Goal: Information Seeking & Learning: Learn about a topic

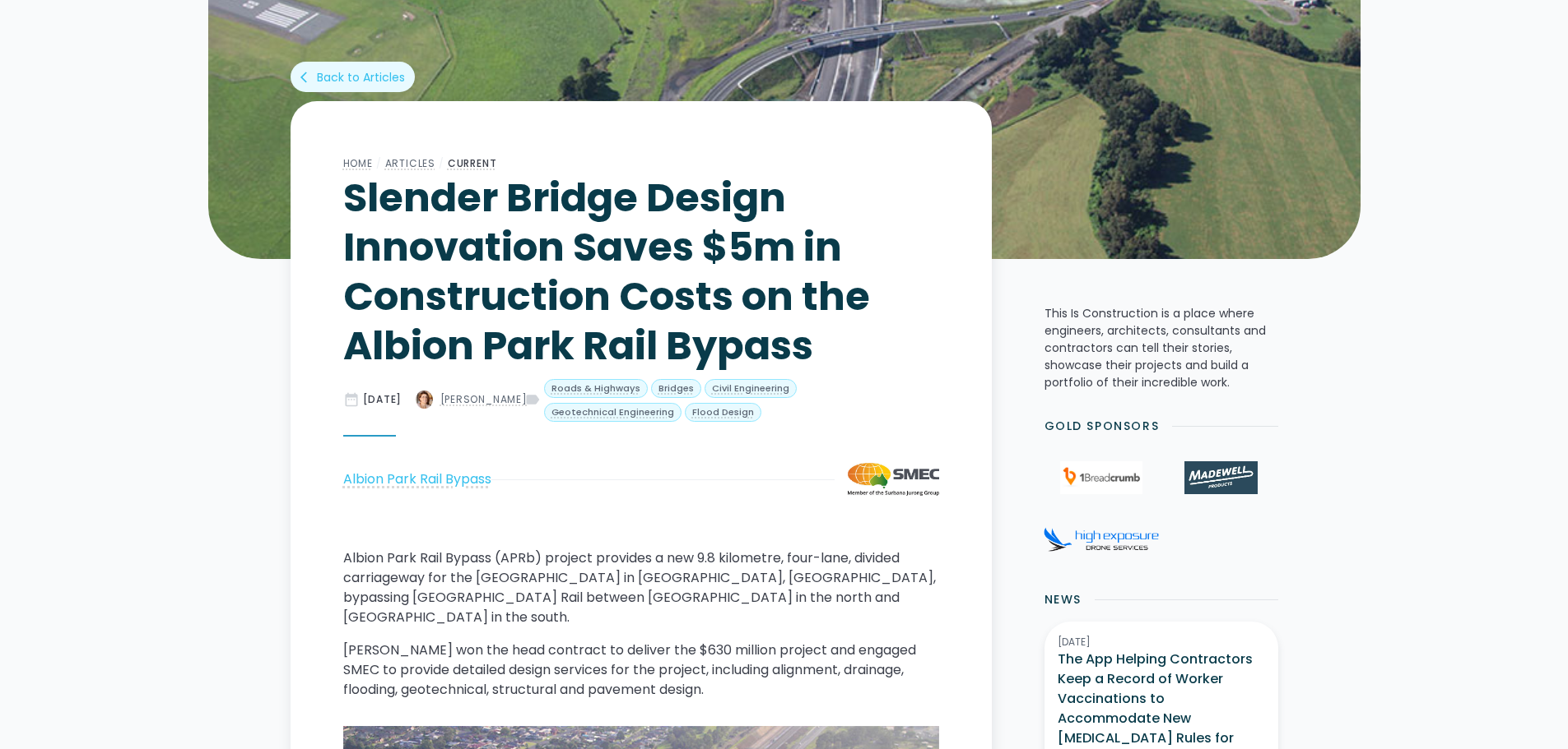
scroll to position [494, 0]
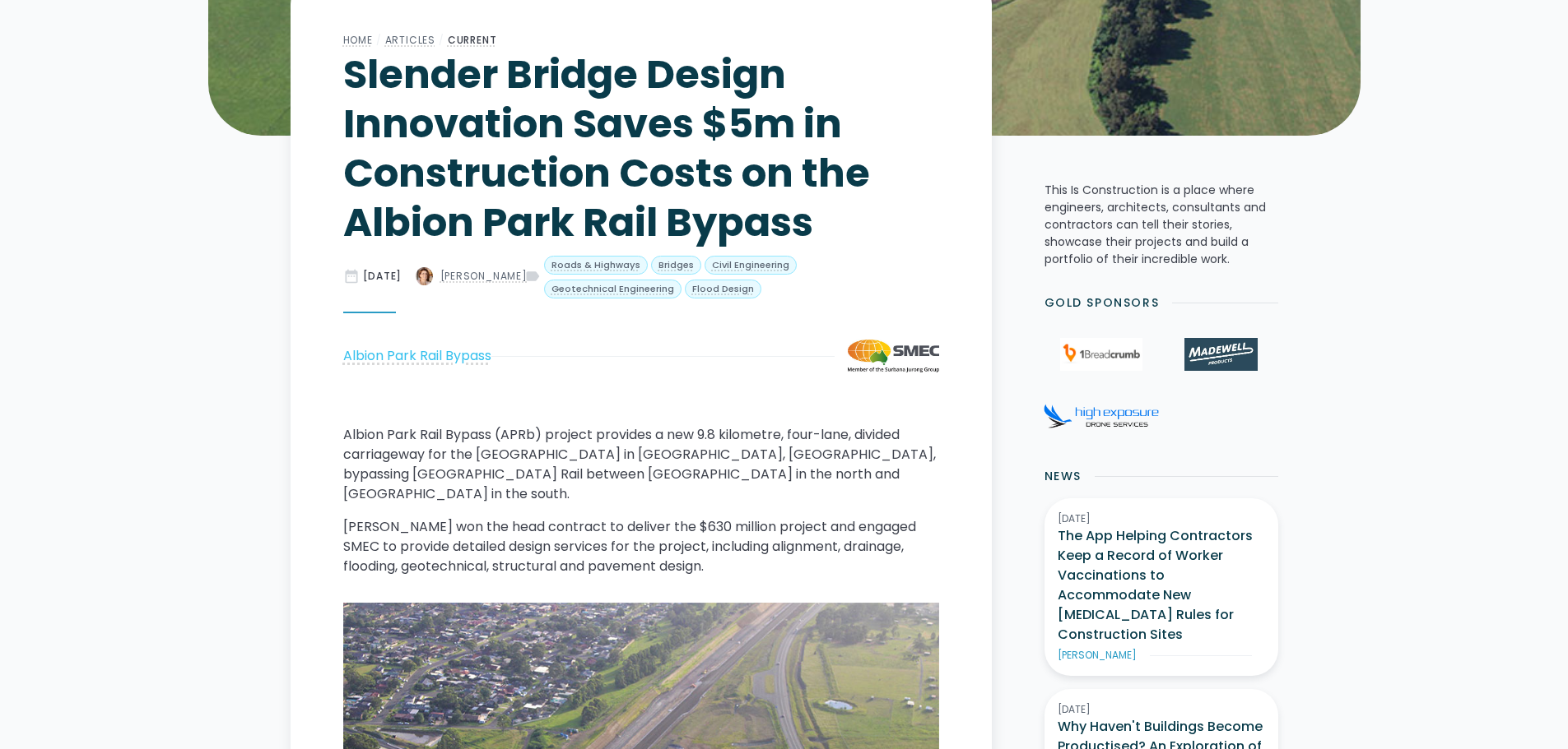
click at [628, 457] on p "Albion Park Rail Bypass (APRb) project provides a new 9.8 kilometre, four-lane,…" at bounding box center [641, 465] width 596 height 79
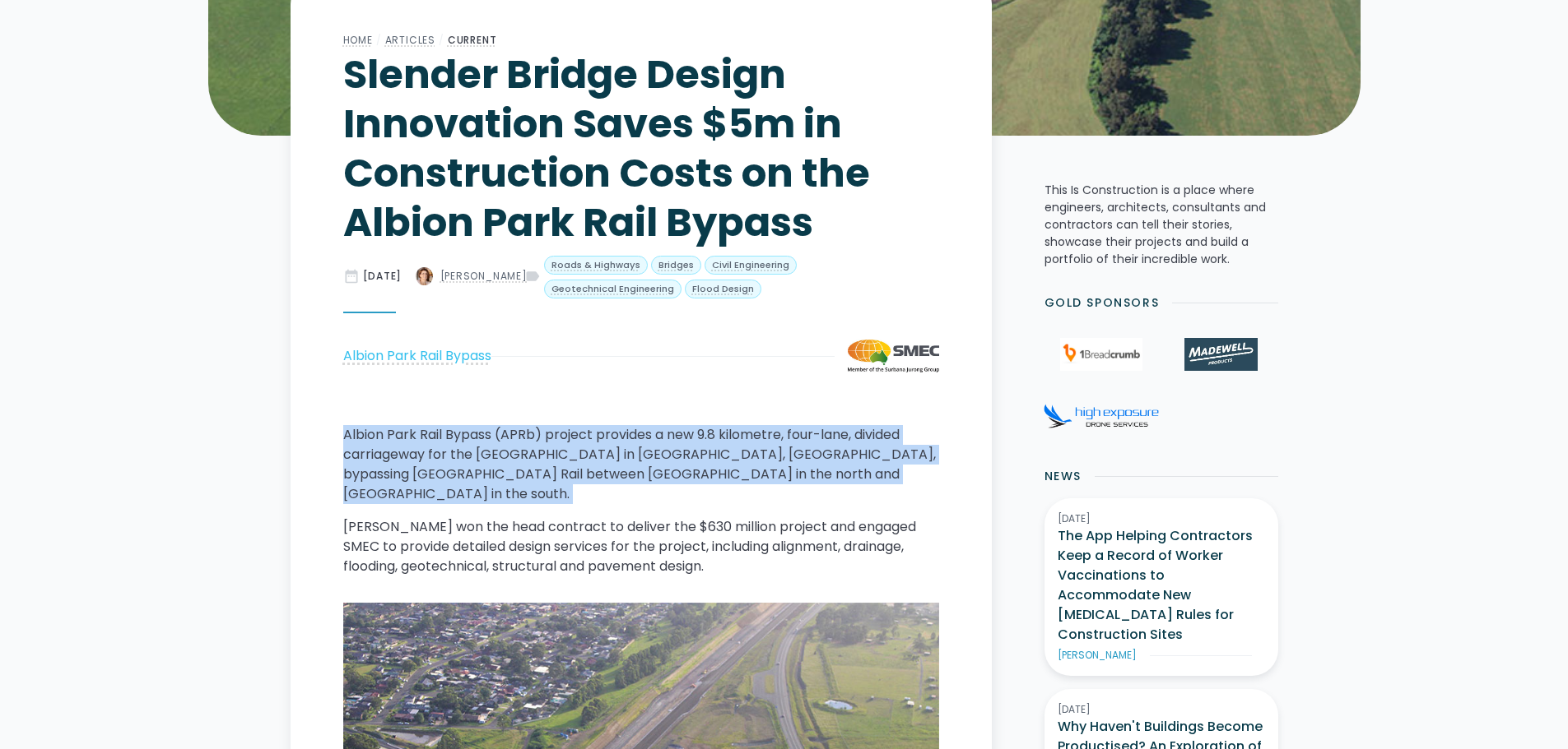
click at [628, 457] on p "Albion Park Rail Bypass (APRb) project provides a new 9.8 kilometre, four-lane,…" at bounding box center [641, 465] width 596 height 79
click at [642, 461] on p "Albion Park Rail Bypass (APRb) project provides a new 9.8 kilometre, four-lane,…" at bounding box center [641, 465] width 596 height 79
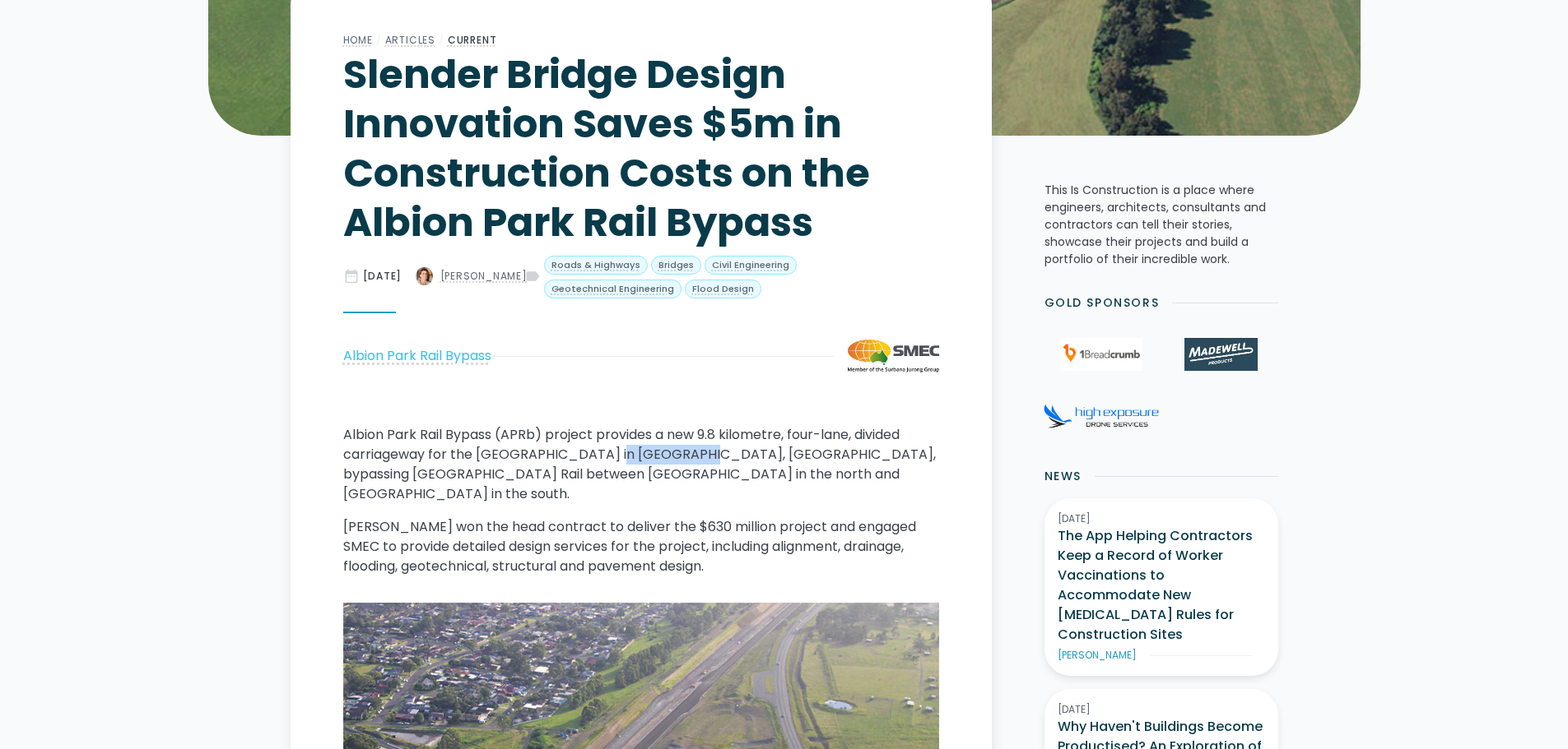
click at [642, 461] on p "Albion Park Rail Bypass (APRb) project provides a new 9.8 kilometre, four-lane,…" at bounding box center [641, 465] width 596 height 79
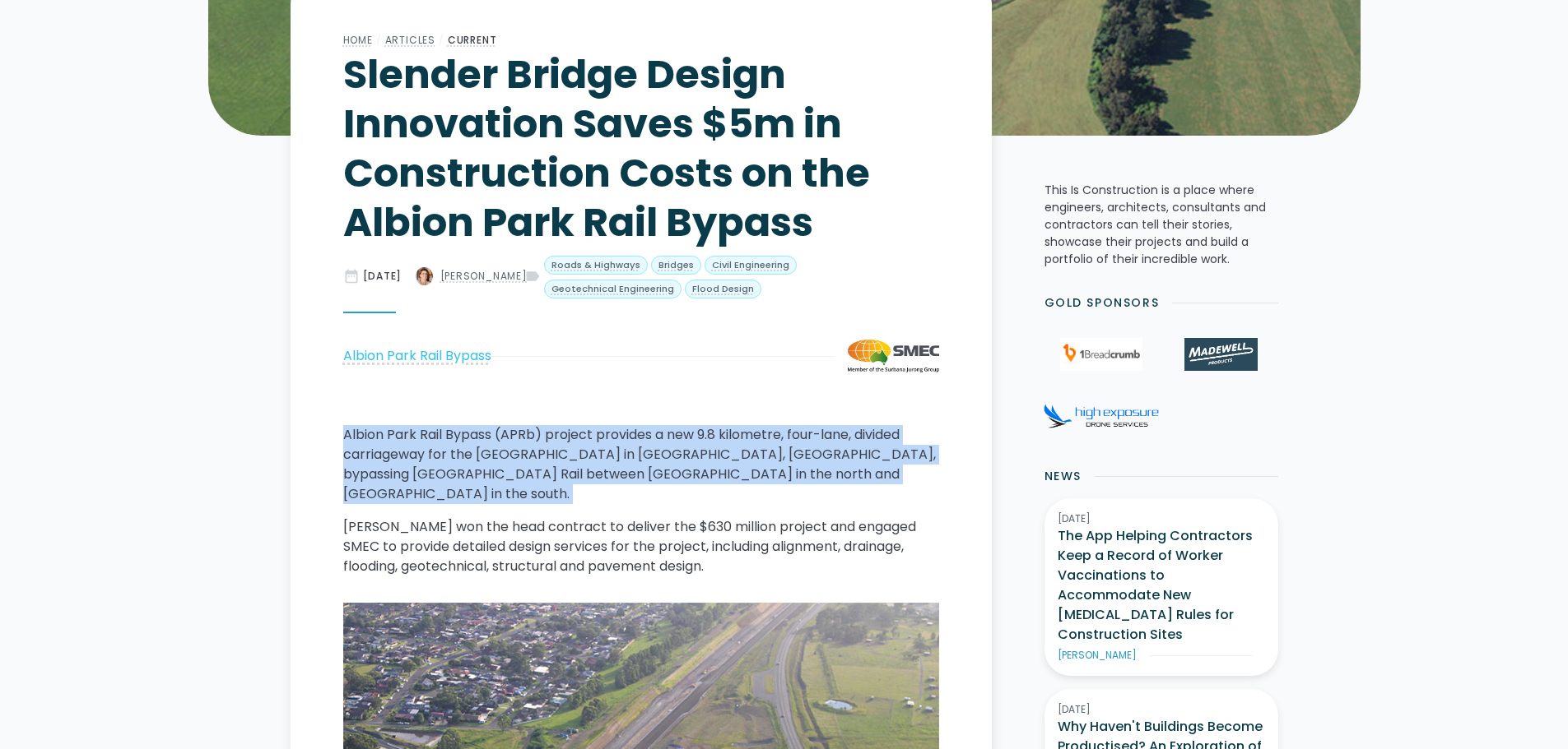
click at [642, 461] on p "Albion Park Rail Bypass (APRb) project provides a new 9.8 kilometre, four-lane,…" at bounding box center [641, 465] width 596 height 79
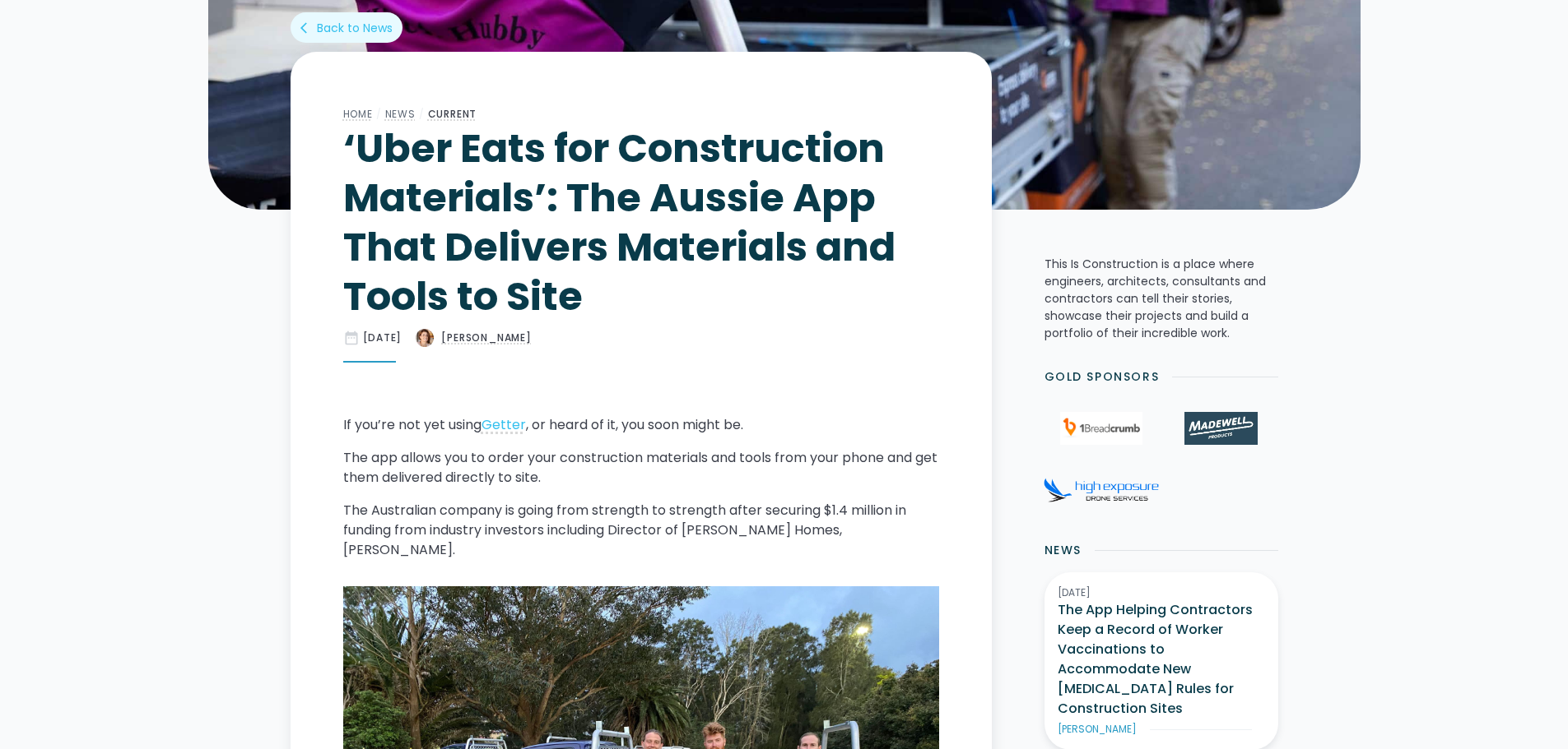
scroll to position [576, 0]
